Goal: Task Accomplishment & Management: Manage account settings

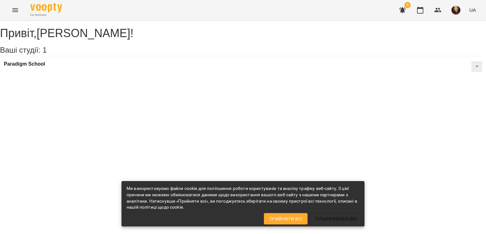
click at [15, 13] on icon "Menu" at bounding box center [15, 10] width 8 height 8
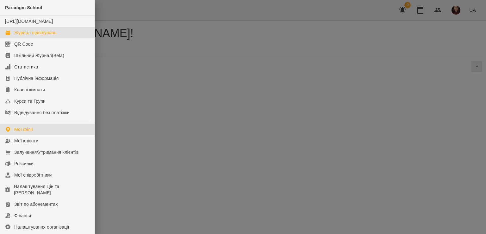
click at [53, 36] on div "Журнал відвідувань" at bounding box center [35, 32] width 42 height 6
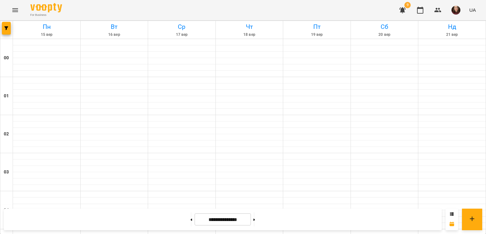
scroll to position [651, 0]
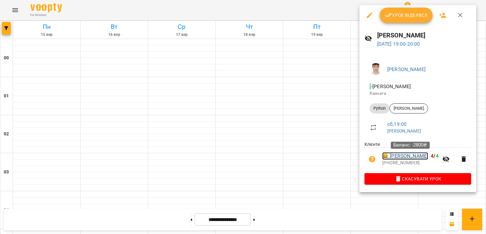
click at [397, 160] on link "😀 [PERSON_NAME]" at bounding box center [406, 156] width 46 height 8
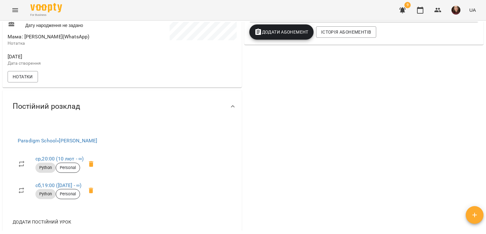
scroll to position [127, 0]
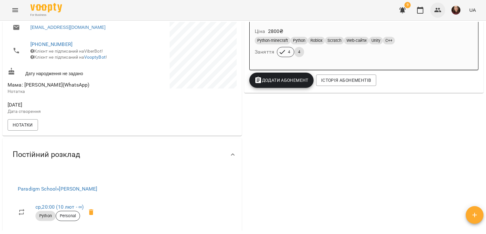
click at [435, 5] on button "button" at bounding box center [438, 10] width 15 height 15
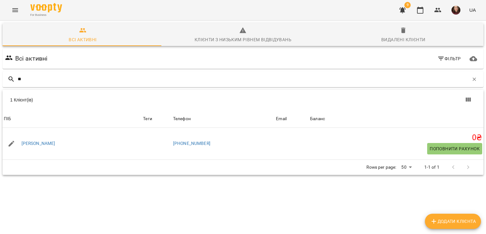
type input "*"
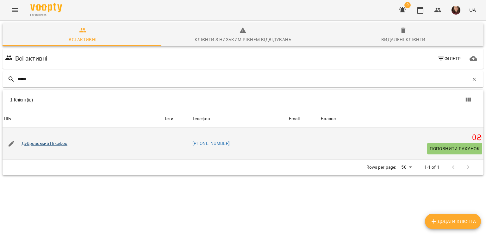
type input "*****"
click at [61, 142] on link "Дубровський Нікофор" at bounding box center [45, 143] width 46 height 6
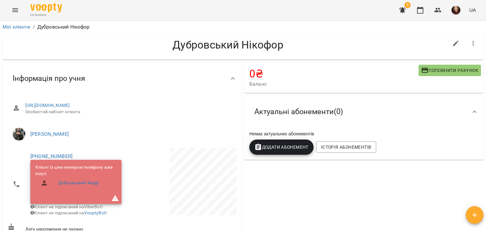
click at [454, 45] on icon "button" at bounding box center [457, 44] width 6 height 6
select select "**"
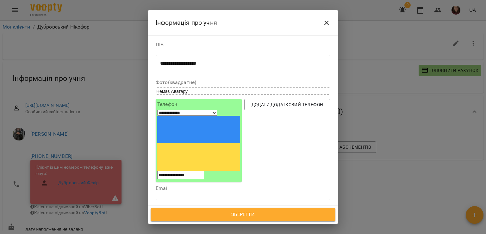
click at [327, 22] on icon "Close" at bounding box center [327, 23] width 4 height 4
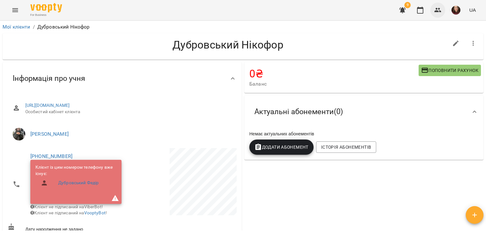
click at [440, 12] on icon "button" at bounding box center [439, 10] width 8 height 8
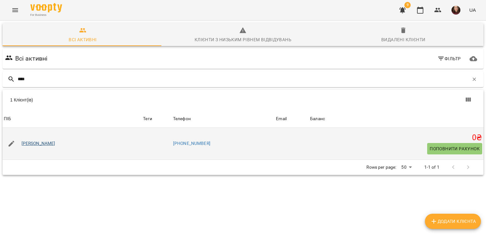
type input "****"
click at [43, 143] on link "[PERSON_NAME]" at bounding box center [39, 143] width 34 height 6
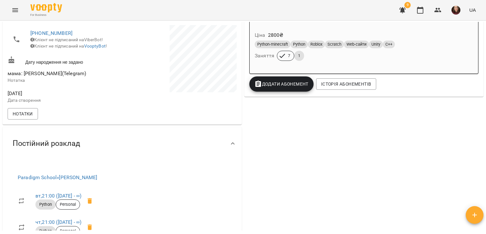
scroll to position [32, 0]
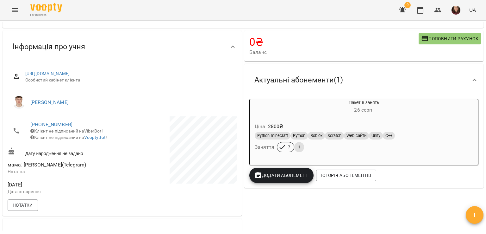
click at [16, 13] on icon "Menu" at bounding box center [15, 10] width 8 height 8
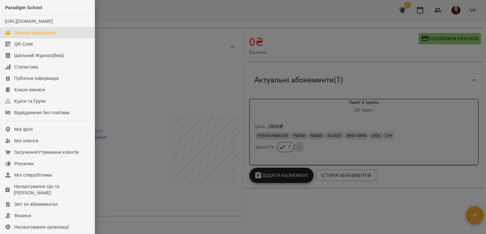
click at [49, 36] on div "Журнал відвідувань" at bounding box center [35, 32] width 42 height 6
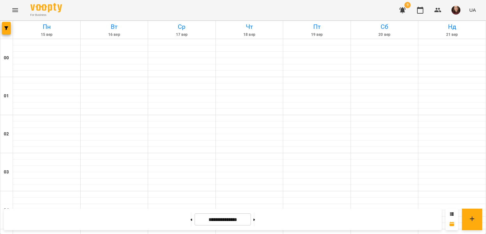
scroll to position [697, 0]
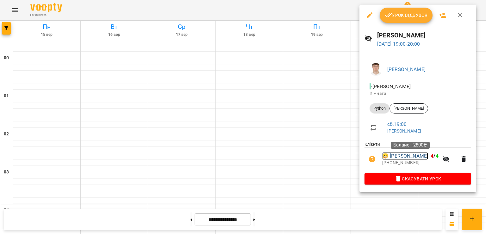
click at [402, 157] on link "😀 [PERSON_NAME]" at bounding box center [406, 156] width 46 height 8
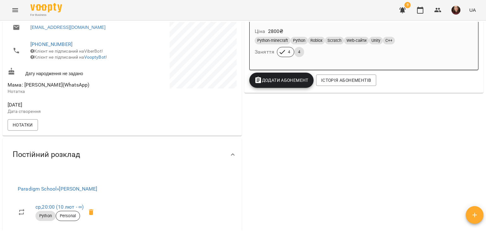
scroll to position [253, 0]
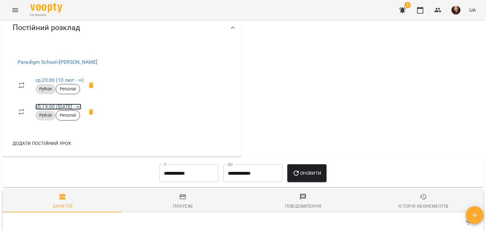
click at [49, 110] on link "сб , 19:00 ([DATE] - ∞)" at bounding box center [58, 107] width 46 height 6
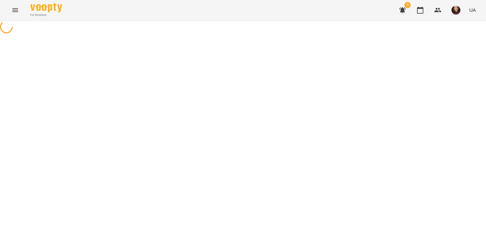
select select "*"
select select "******"
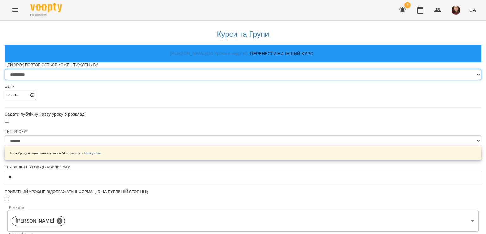
click at [227, 80] on select "********* ******** ****** ****** ******** ****** ******" at bounding box center [243, 74] width 477 height 11
select select "*"
click at [165, 80] on select "********* ******** ****** ****** ******** ****** ******" at bounding box center [243, 74] width 477 height 11
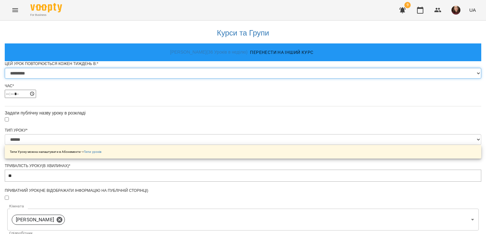
scroll to position [280, 0]
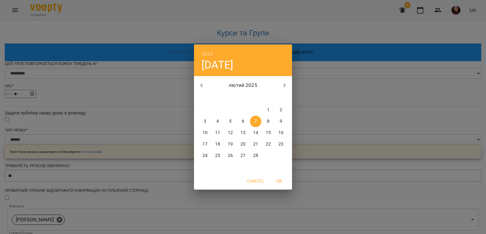
click at [287, 86] on icon "button" at bounding box center [285, 85] width 8 height 8
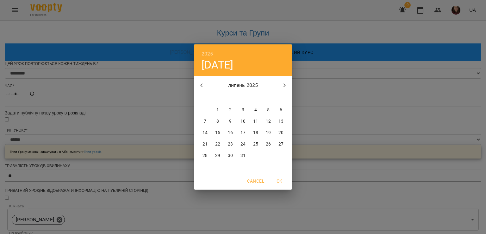
click at [287, 86] on icon "button" at bounding box center [285, 85] width 8 height 8
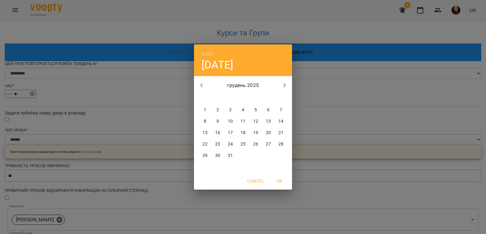
click at [204, 83] on icon "button" at bounding box center [202, 85] width 8 height 8
click at [203, 85] on icon "button" at bounding box center [202, 85] width 8 height 8
click at [232, 134] on p "17" at bounding box center [230, 133] width 5 height 6
type input "**********"
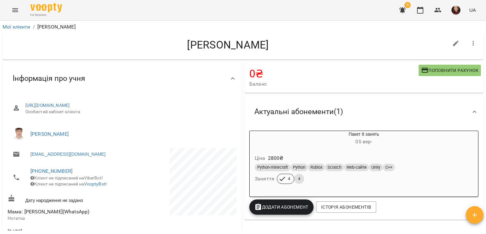
click at [11, 11] on button "Menu" at bounding box center [15, 10] width 15 height 15
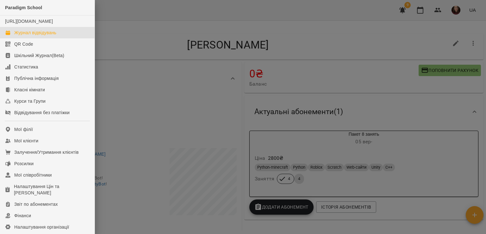
click at [27, 36] on div "Журнал відвідувань" at bounding box center [35, 32] width 42 height 6
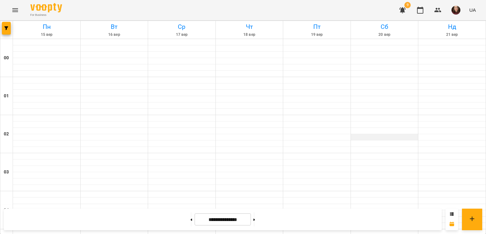
scroll to position [683, 0]
click at [439, 10] on icon "button" at bounding box center [439, 10] width 8 height 8
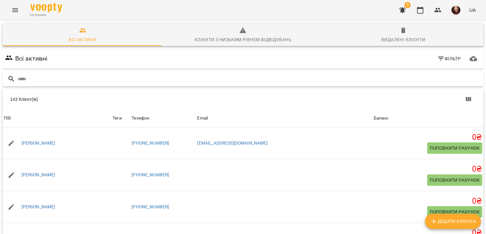
click at [350, 78] on input "text" at bounding box center [250, 79] width 464 height 10
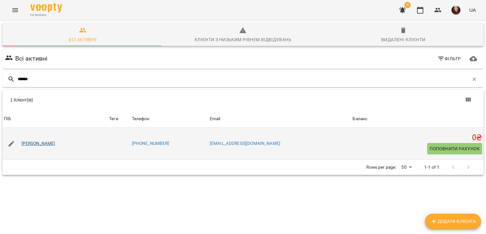
type input "******"
click at [41, 142] on link "[PERSON_NAME]" at bounding box center [39, 143] width 34 height 6
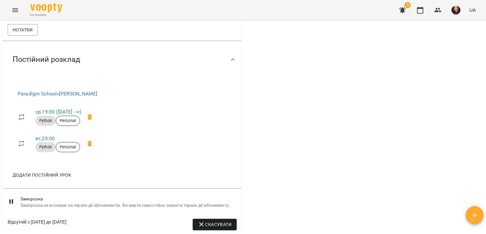
scroll to position [253, 0]
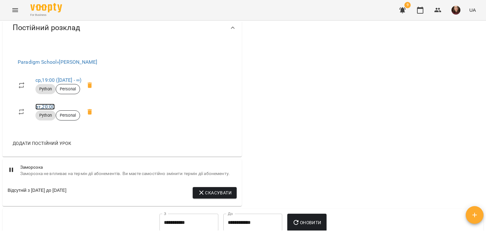
click at [41, 110] on link "вт , 20:00" at bounding box center [44, 107] width 19 height 6
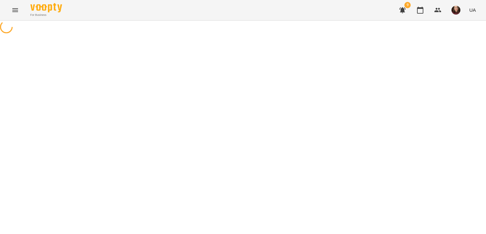
select select "*"
select select "******"
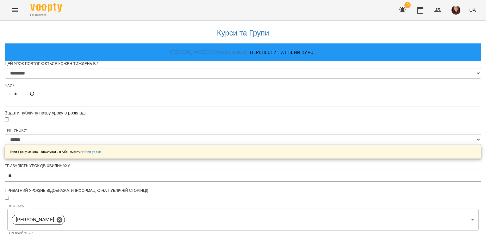
scroll to position [262, 0]
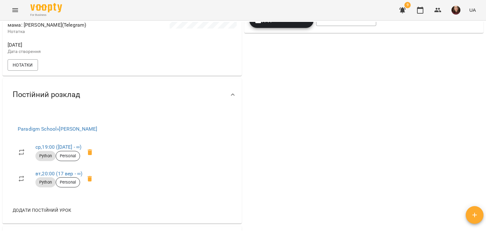
scroll to position [222, 0]
